Goal: Task Accomplishment & Management: Manage account settings

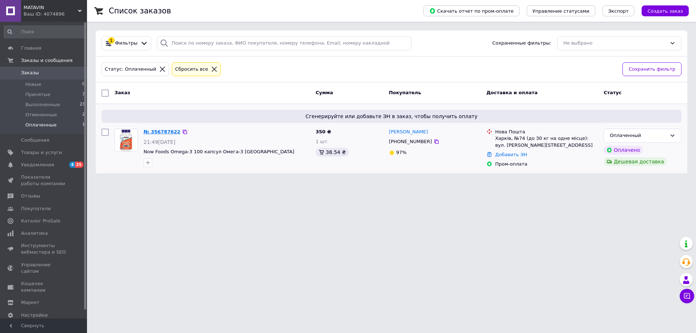
click at [164, 133] on link "№ 356787622" at bounding box center [161, 131] width 37 height 5
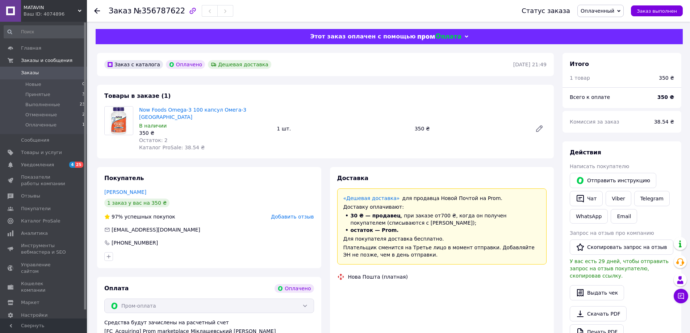
click at [613, 16] on span "Оплаченный" at bounding box center [600, 11] width 46 height 12
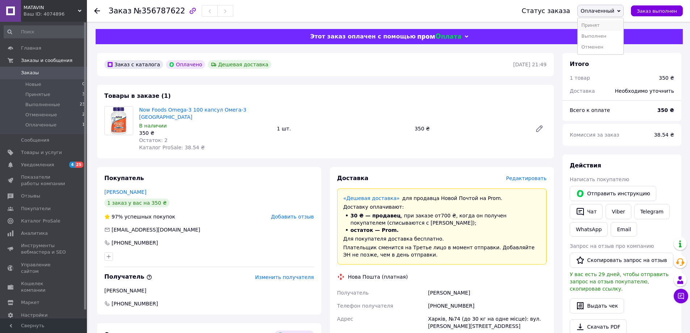
click at [609, 25] on li "Принят" at bounding box center [601, 25] width 46 height 11
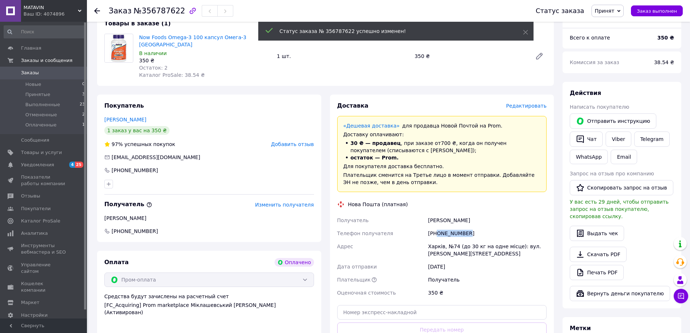
drag, startPoint x: 479, startPoint y: 226, endPoint x: 437, endPoint y: 226, distance: 41.7
click at [437, 227] on div "+380633738695" at bounding box center [487, 233] width 121 height 13
copy div "0633738695"
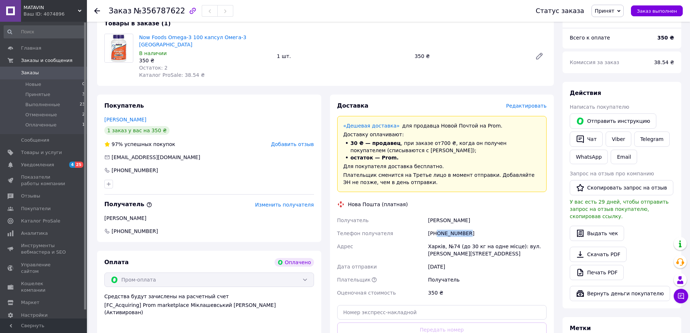
scroll to position [181, 0]
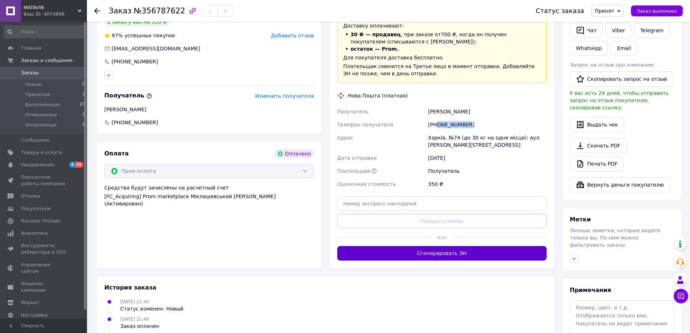
click at [421, 247] on button "Сгенерировать ЭН" at bounding box center [442, 253] width 210 height 14
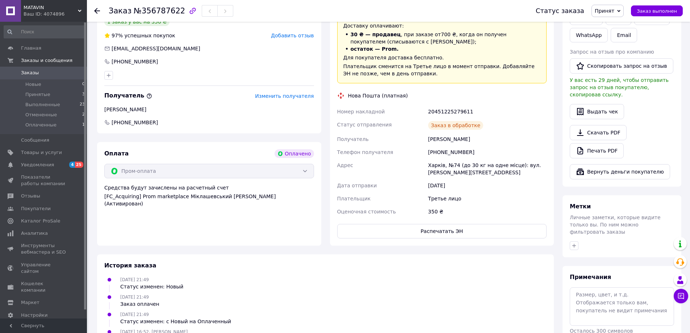
click at [445, 105] on div "20451225279611" at bounding box center [487, 111] width 121 height 13
copy div "20451225279611"
click at [33, 87] on span "Новые" at bounding box center [33, 84] width 16 height 7
